Goal: Task Accomplishment & Management: Manage account settings

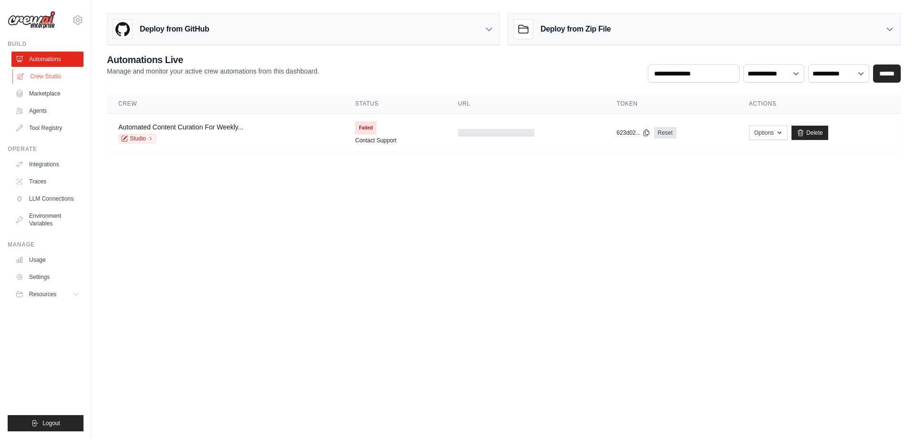
click at [52, 75] on link "Crew Studio" at bounding box center [48, 76] width 72 height 15
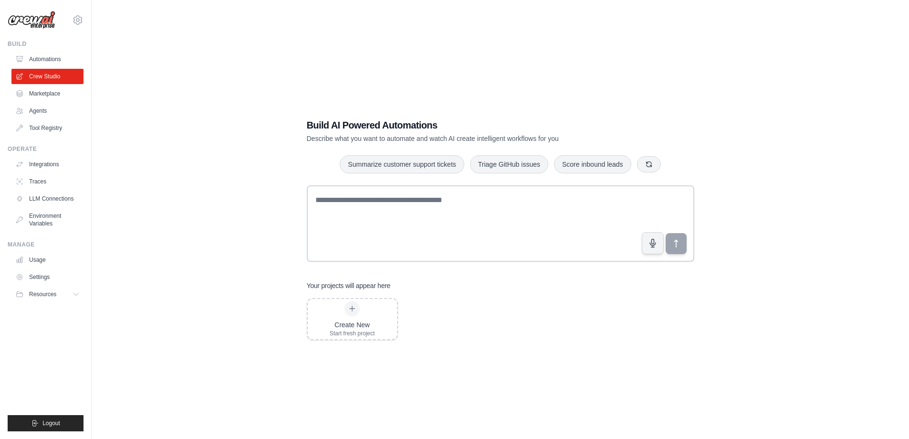
click at [485, 322] on div "Create New Start fresh project" at bounding box center [500, 319] width 387 height 42
click at [38, 168] on link "Integrations" at bounding box center [48, 164] width 72 height 15
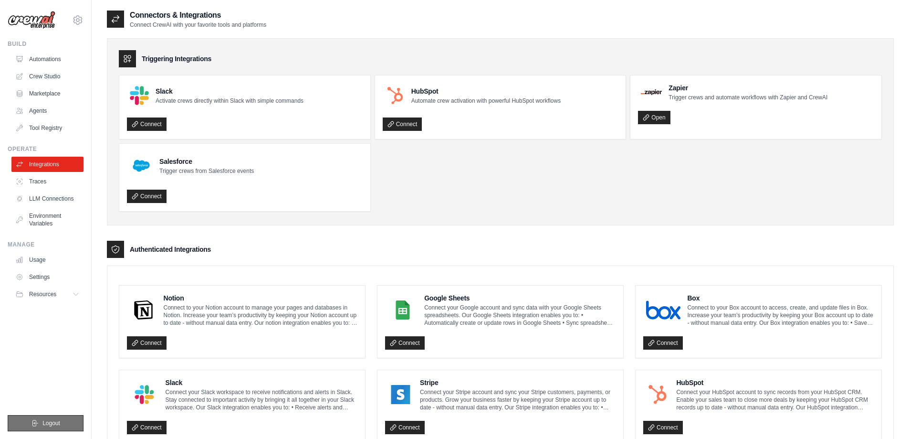
click at [43, 421] on span "Logout" at bounding box center [51, 423] width 18 height 8
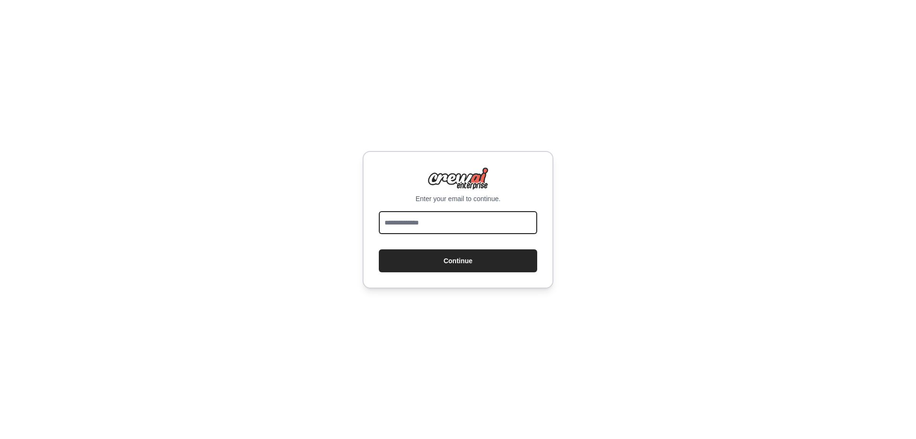
click at [450, 220] on input "email" at bounding box center [458, 222] width 158 height 23
type input "**********"
click at [379, 249] on button "Continue" at bounding box center [458, 260] width 158 height 23
